Goal: Task Accomplishment & Management: Use online tool/utility

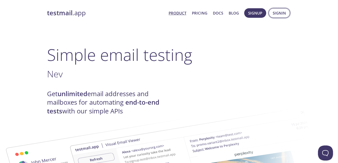
click at [275, 15] on span "Signin" at bounding box center [279, 13] width 13 height 7
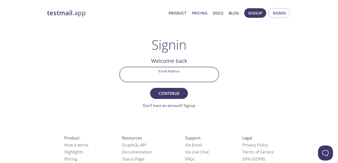
click at [181, 80] on input "Email Address" at bounding box center [169, 74] width 99 height 14
drag, startPoint x: 291, startPoint y: 22, endPoint x: 276, endPoint y: 22, distance: 15.3
click at [288, 22] on div "testmail .app Product Pricing Docs Blog Signup Signin Signin Welcome back Email…" at bounding box center [169, 109] width 256 height 209
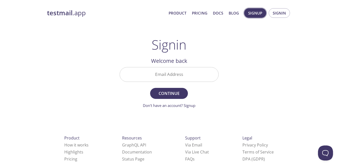
click at [254, 16] on span "Signup" at bounding box center [255, 13] width 14 height 7
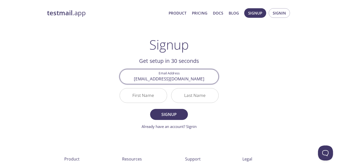
type input "\"
type input "[EMAIL_ADDRESS][DOMAIN_NAME]"
click at [150, 109] on button "Signup" at bounding box center [169, 114] width 38 height 11
click at [174, 129] on link "Already have an account? Signin" at bounding box center [169, 126] width 55 height 5
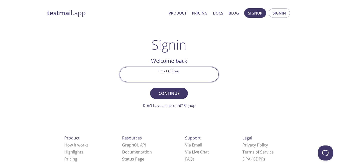
click at [171, 78] on input "Email Address" at bounding box center [169, 74] width 99 height 14
type input "[EMAIL_ADDRESS][DOMAIN_NAME]"
click at [170, 96] on span "Continue" at bounding box center [169, 93] width 27 height 7
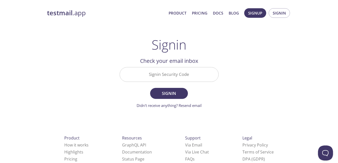
click at [173, 80] on input "Signin Security Code" at bounding box center [169, 74] width 99 height 14
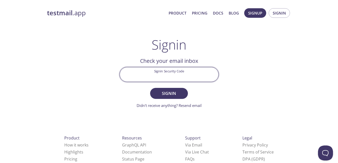
click at [148, 77] on input "Signin Security Code" at bounding box center [169, 74] width 99 height 14
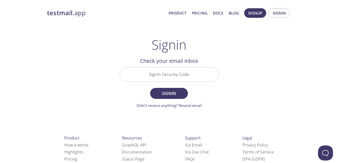
click at [117, 82] on main "Signin Welcome back Email Address [EMAIL_ADDRESS][DOMAIN_NAME] Continue Don't h…" at bounding box center [169, 72] width 111 height 71
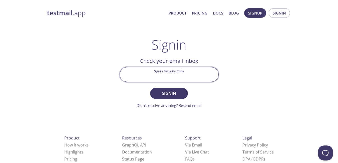
click at [182, 69] on input "Signin Security Code" at bounding box center [169, 74] width 99 height 14
type input "1JMC3UG"
click at [150, 88] on button "Signin" at bounding box center [169, 93] width 38 height 11
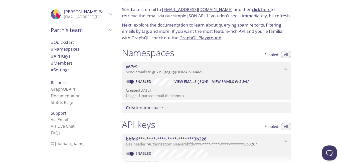
scroll to position [25, 0]
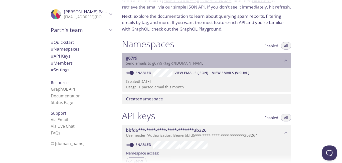
click at [165, 62] on span "Send emails to g67r9 . {tag} @[DOMAIN_NAME]" at bounding box center [165, 63] width 79 height 5
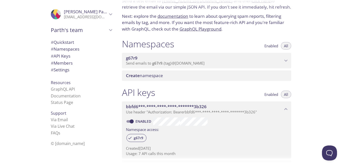
click at [165, 62] on span "Send emails to g67r9 . {tag} @[DOMAIN_NAME]" at bounding box center [165, 63] width 79 height 5
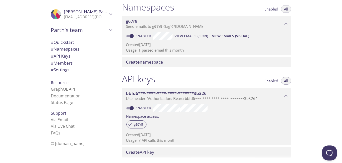
scroll to position [0, 0]
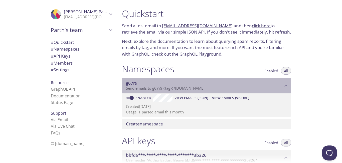
click at [194, 89] on span "Send emails to g67r9 . {tag} @[DOMAIN_NAME]" at bounding box center [165, 88] width 79 height 5
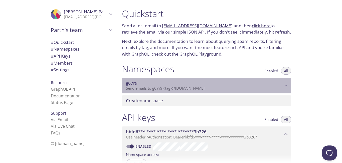
click at [194, 89] on span "Send emails to g67r9 . {tag} @[DOMAIN_NAME]" at bounding box center [165, 88] width 79 height 5
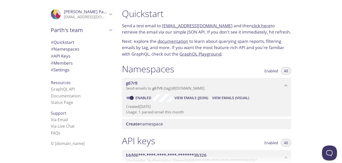
click at [192, 99] on span "View Emails (JSON)" at bounding box center [192, 98] width 34 height 6
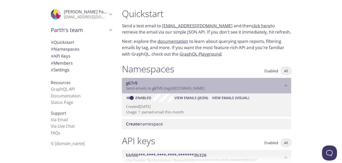
drag, startPoint x: 153, startPoint y: 90, endPoint x: 197, endPoint y: 89, distance: 44.3
click at [197, 89] on span "Send emails to g67r9 . {tag} @[DOMAIN_NAME]" at bounding box center [165, 88] width 79 height 5
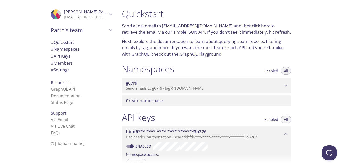
click at [77, 31] on span "Parth's team" at bounding box center [79, 30] width 57 height 7
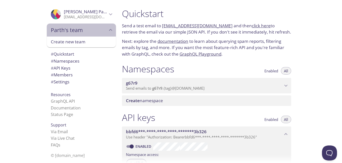
click at [77, 31] on span "Parth's team" at bounding box center [79, 30] width 57 height 7
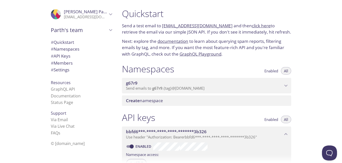
click at [85, 13] on span "[PERSON_NAME]" at bounding box center [89, 12] width 50 height 6
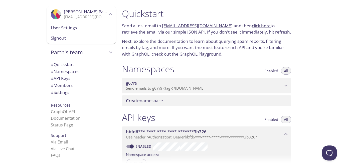
click at [89, 12] on span "[PERSON_NAME]" at bounding box center [86, 12] width 44 height 6
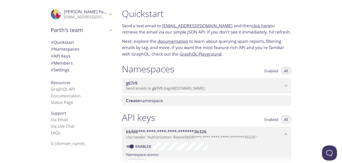
click at [252, 26] on link "click here" at bounding box center [261, 26] width 19 height 6
click at [194, 89] on span "Send emails to g67r9 . {tag} @[DOMAIN_NAME]" at bounding box center [165, 88] width 79 height 5
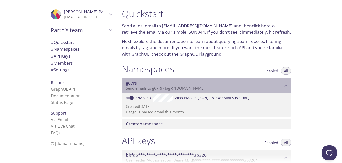
click at [194, 89] on span "Send emails to g67r9 . {tag} @[DOMAIN_NAME]" at bounding box center [165, 88] width 79 height 5
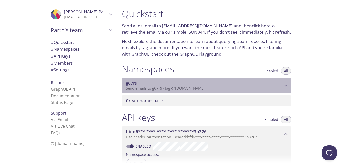
click at [194, 89] on span "Send emails to g67r9 . {tag} @[DOMAIN_NAME]" at bounding box center [165, 88] width 79 height 5
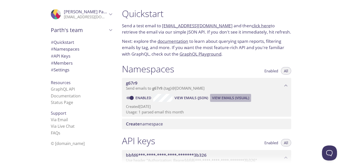
click at [228, 98] on span "View Emails (Visual)" at bounding box center [230, 98] width 37 height 6
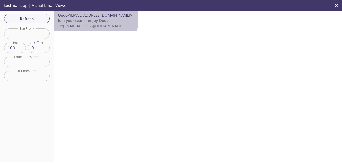
click at [85, 19] on span "Join your team - enjoy Qodo" at bounding box center [83, 20] width 51 height 5
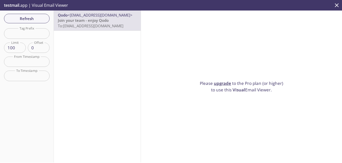
drag, startPoint x: 112, startPoint y: 28, endPoint x: 72, endPoint y: 36, distance: 40.4
click at [72, 36] on div "Qodo <[EMAIL_ADDRESS][DOMAIN_NAME]> Join your team - enjoy Qodo To: [EMAIL_ADDR…" at bounding box center [97, 87] width 87 height 152
click at [85, 28] on p "Join your team - enjoy Qodo To: [EMAIL_ADDRESS][DOMAIN_NAME]" at bounding box center [97, 23] width 79 height 11
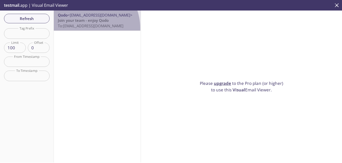
click at [85, 28] on span "To: [EMAIL_ADDRESS][DOMAIN_NAME]" at bounding box center [91, 25] width 66 height 5
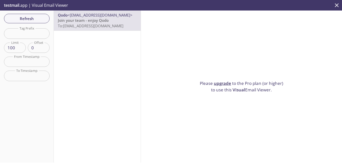
drag, startPoint x: 83, startPoint y: 25, endPoint x: 75, endPoint y: 75, distance: 49.9
click at [75, 75] on div "Qodo <[EMAIL_ADDRESS][DOMAIN_NAME]> Join your team - enjoy Qodo To: [EMAIL_ADDR…" at bounding box center [97, 87] width 87 height 152
click at [108, 23] on span "To: [EMAIL_ADDRESS][DOMAIN_NAME]" at bounding box center [91, 25] width 66 height 5
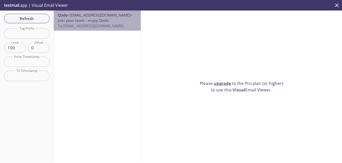
click at [108, 23] on span "To: [EMAIL_ADDRESS][DOMAIN_NAME]" at bounding box center [91, 25] width 66 height 5
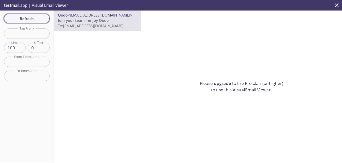
click at [43, 15] on button "Refresh" at bounding box center [27, 19] width 46 height 10
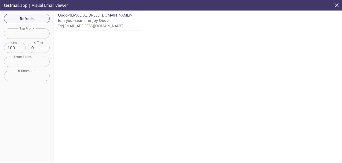
click at [100, 21] on span "Join your team - enjoy Qodo" at bounding box center [83, 20] width 51 height 5
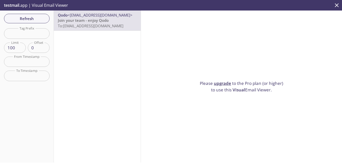
click at [221, 82] on link "upgrade" at bounding box center [222, 83] width 17 height 6
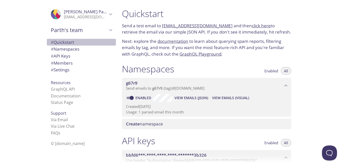
click at [62, 43] on span "# Quickstart" at bounding box center [62, 42] width 23 height 6
click at [252, 26] on link "click here" at bounding box center [261, 26] width 19 height 6
click at [206, 24] on link "[EMAIL_ADDRESS][DOMAIN_NAME]" at bounding box center [197, 26] width 71 height 6
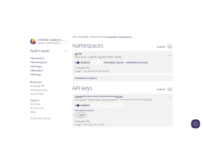
scroll to position [50, 0]
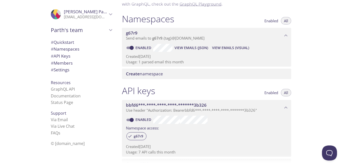
click at [223, 49] on span "View Emails (Visual)" at bounding box center [230, 48] width 37 height 6
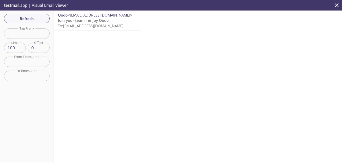
click at [105, 22] on span "Join your team - enjoy Qodo" at bounding box center [83, 20] width 51 height 5
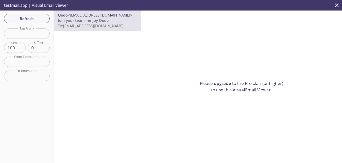
click at [89, 27] on span "To: [EMAIL_ADDRESS][DOMAIN_NAME]" at bounding box center [91, 25] width 66 height 5
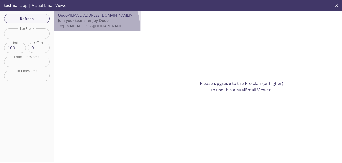
click at [89, 27] on span "To: [EMAIL_ADDRESS][DOMAIN_NAME]" at bounding box center [91, 25] width 66 height 5
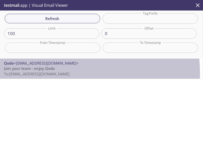
click at [60, 73] on span "To: [EMAIL_ADDRESS][DOMAIN_NAME]" at bounding box center [37, 73] width 66 height 5
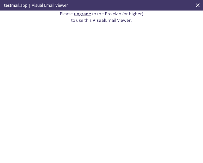
click at [200, 3] on icon "close" at bounding box center [198, 5] width 7 height 7
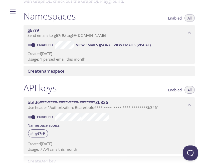
scroll to position [75, 0]
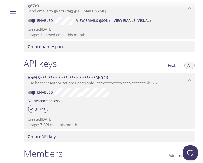
click at [146, 22] on span "View Emails (Visual)" at bounding box center [132, 21] width 37 height 6
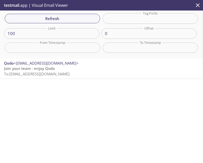
click at [32, 77] on p "Join your team - enjoy Qodo To: [EMAIL_ADDRESS][DOMAIN_NAME]" at bounding box center [101, 71] width 195 height 11
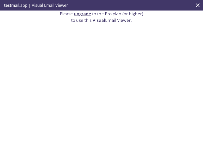
click at [194, 3] on button "close" at bounding box center [198, 5] width 11 height 11
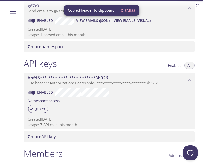
scroll to position [50, 0]
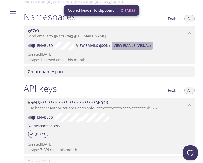
click at [133, 43] on span "View Emails (Visual)" at bounding box center [132, 46] width 37 height 6
